Goal: Navigation & Orientation: Find specific page/section

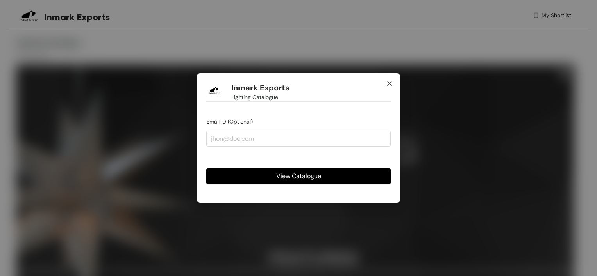
click at [388, 84] on icon "close" at bounding box center [389, 83] width 6 height 6
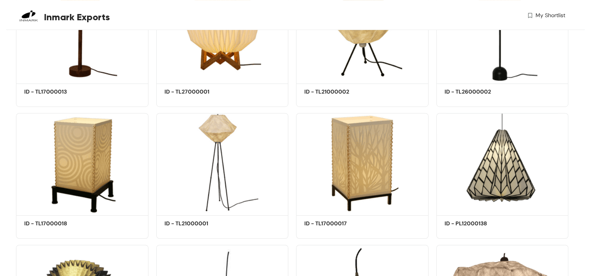
scroll to position [3474, 0]
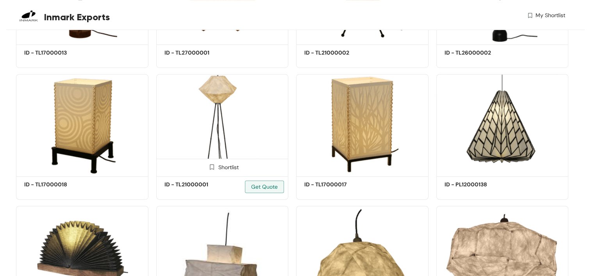
click at [256, 134] on img at bounding box center [222, 124] width 132 height 100
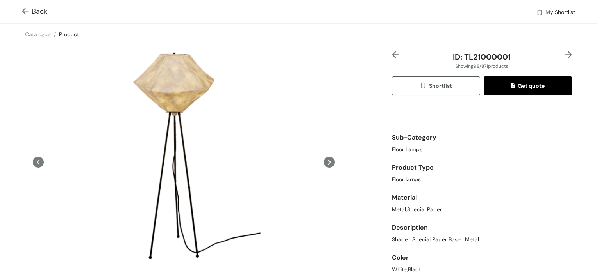
click at [23, 9] on img at bounding box center [27, 12] width 10 height 8
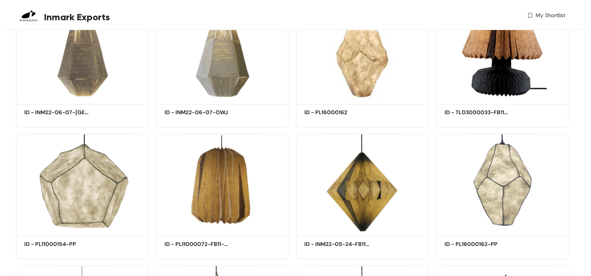
scroll to position [6676, 0]
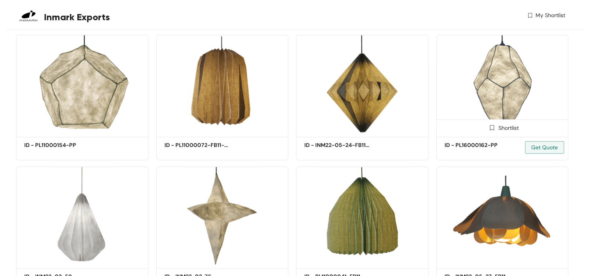
click at [470, 133] on div "Shortlist" at bounding box center [502, 127] width 132 height 16
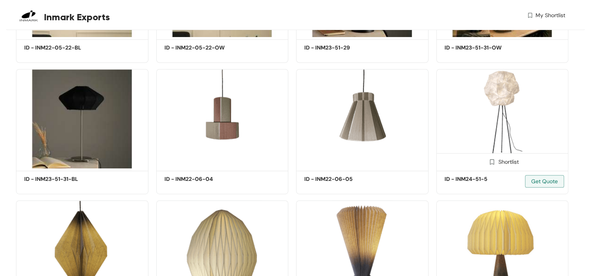
click at [470, 183] on h5 "ID - INM24-51-5" at bounding box center [477, 179] width 66 height 8
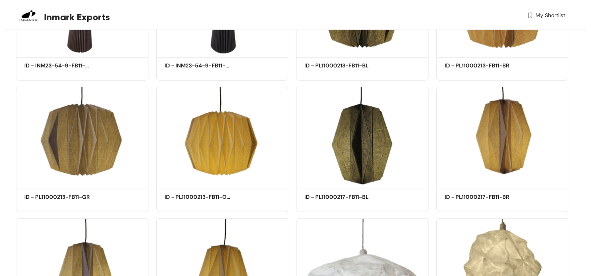
scroll to position [7902, 0]
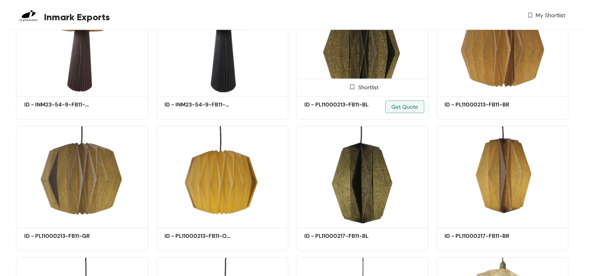
click at [372, 52] on img at bounding box center [362, 44] width 132 height 100
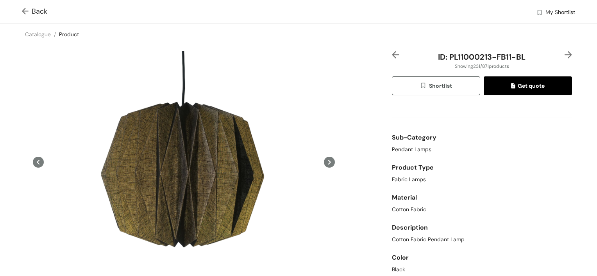
click at [330, 161] on icon at bounding box center [329, 162] width 11 height 11
click at [328, 161] on icon at bounding box center [329, 162] width 3 height 5
click at [70, 35] on link "Product" at bounding box center [69, 34] width 20 height 7
click at [42, 16] on span "Back" at bounding box center [34, 11] width 25 height 11
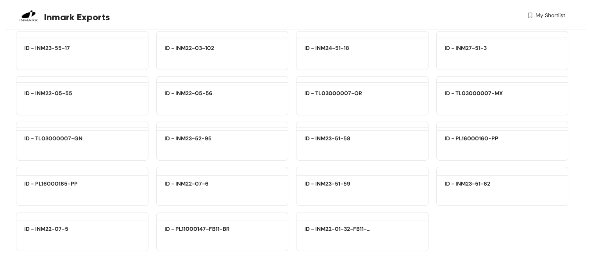
scroll to position [28818, 0]
